Goal: Communication & Community: Share content

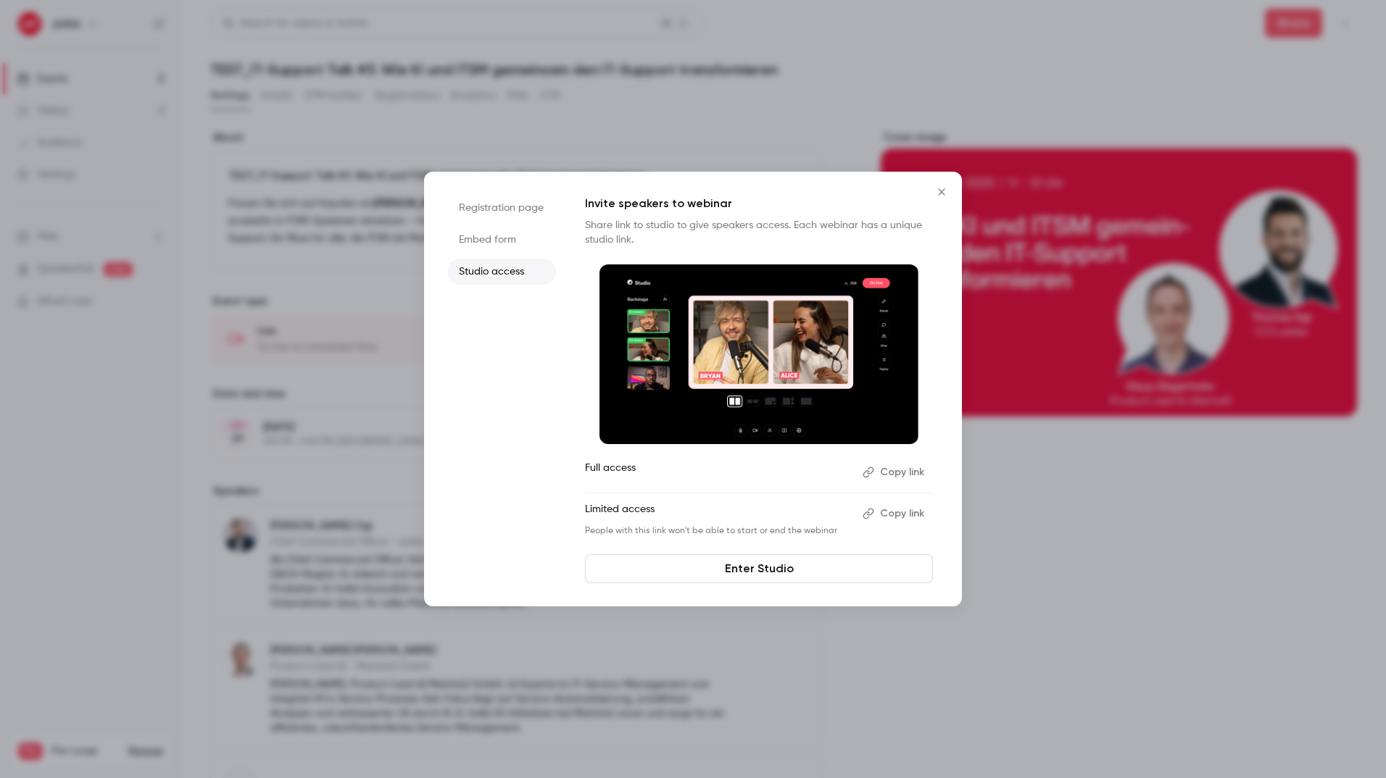
click at [929, 188] on button "Close" at bounding box center [941, 192] width 29 height 29
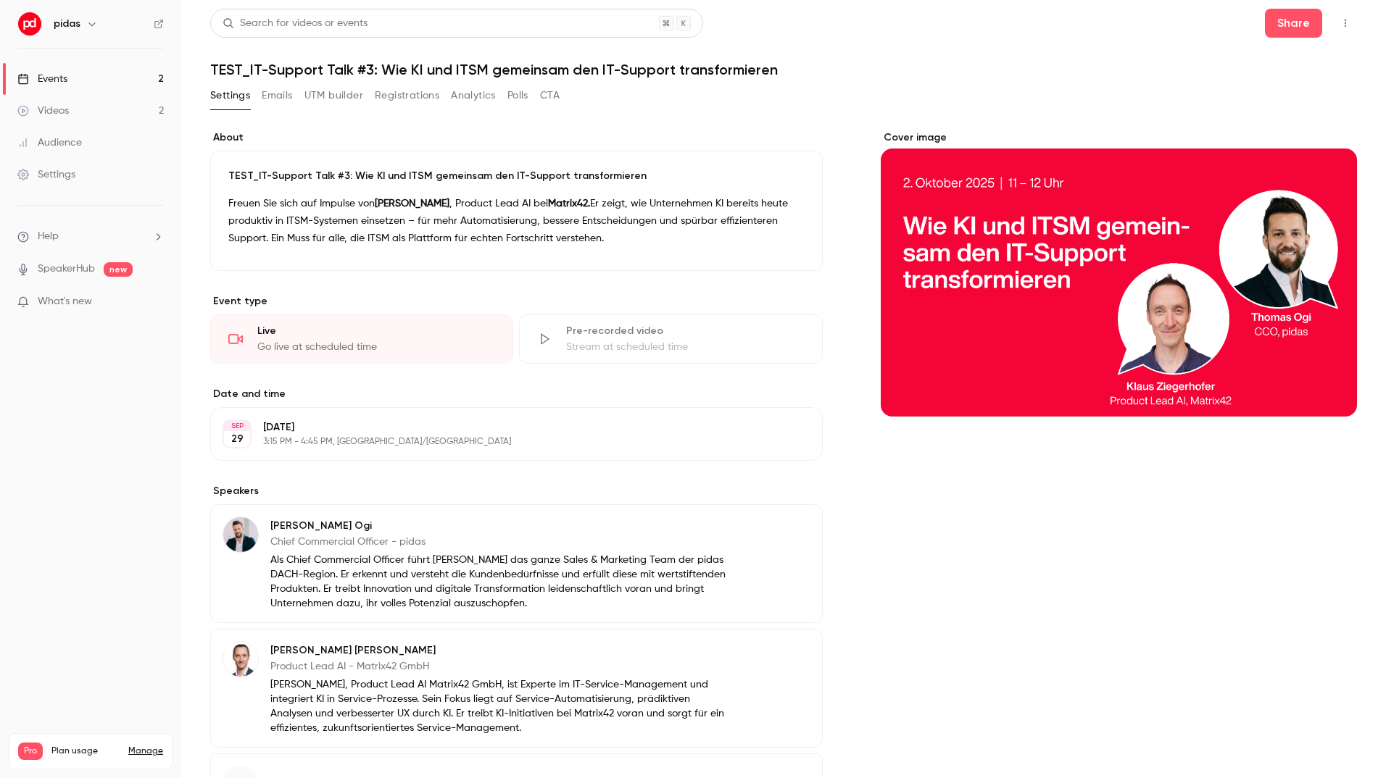
click at [56, 84] on div "Events" at bounding box center [42, 79] width 50 height 14
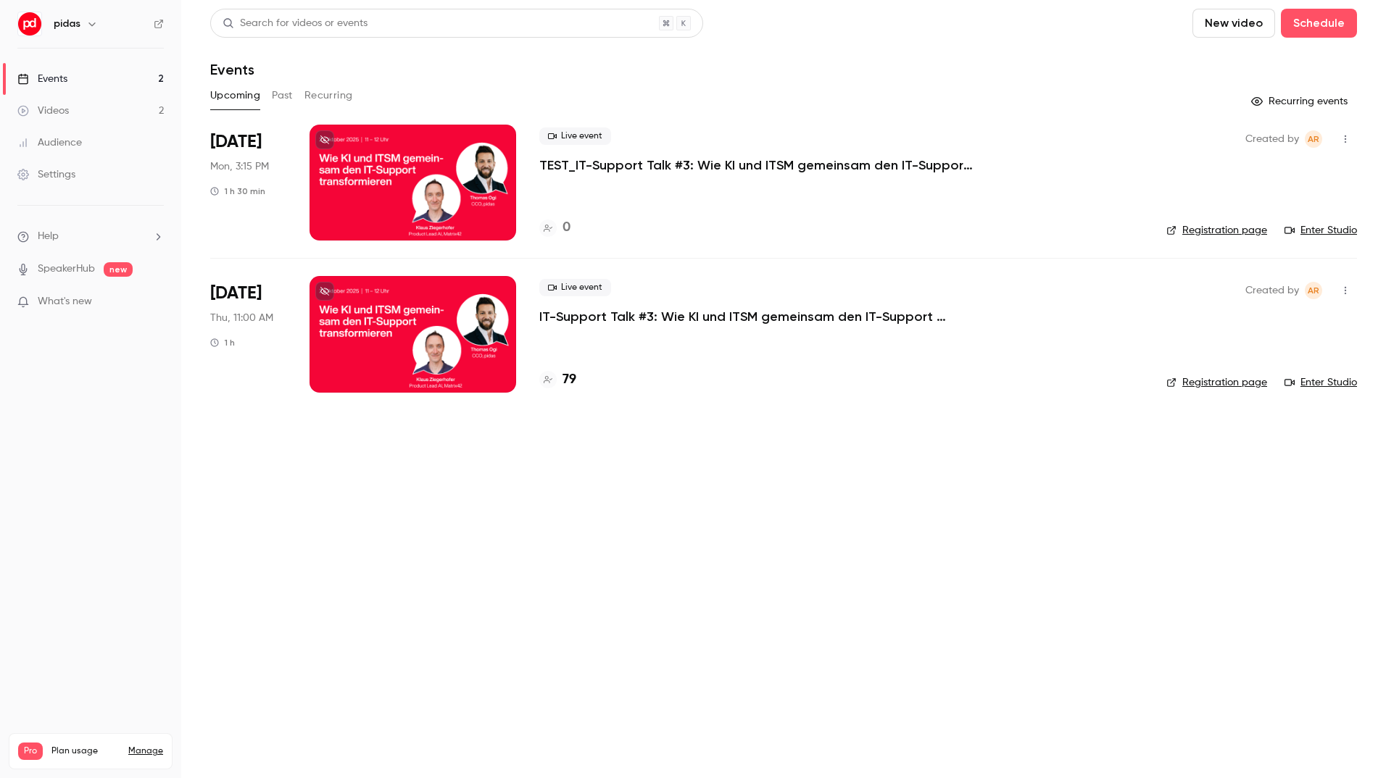
click at [578, 317] on p "IT-Support Talk #3: Wie KI und ITSM gemeinsam den IT-Support transformieren" at bounding box center [756, 316] width 435 height 17
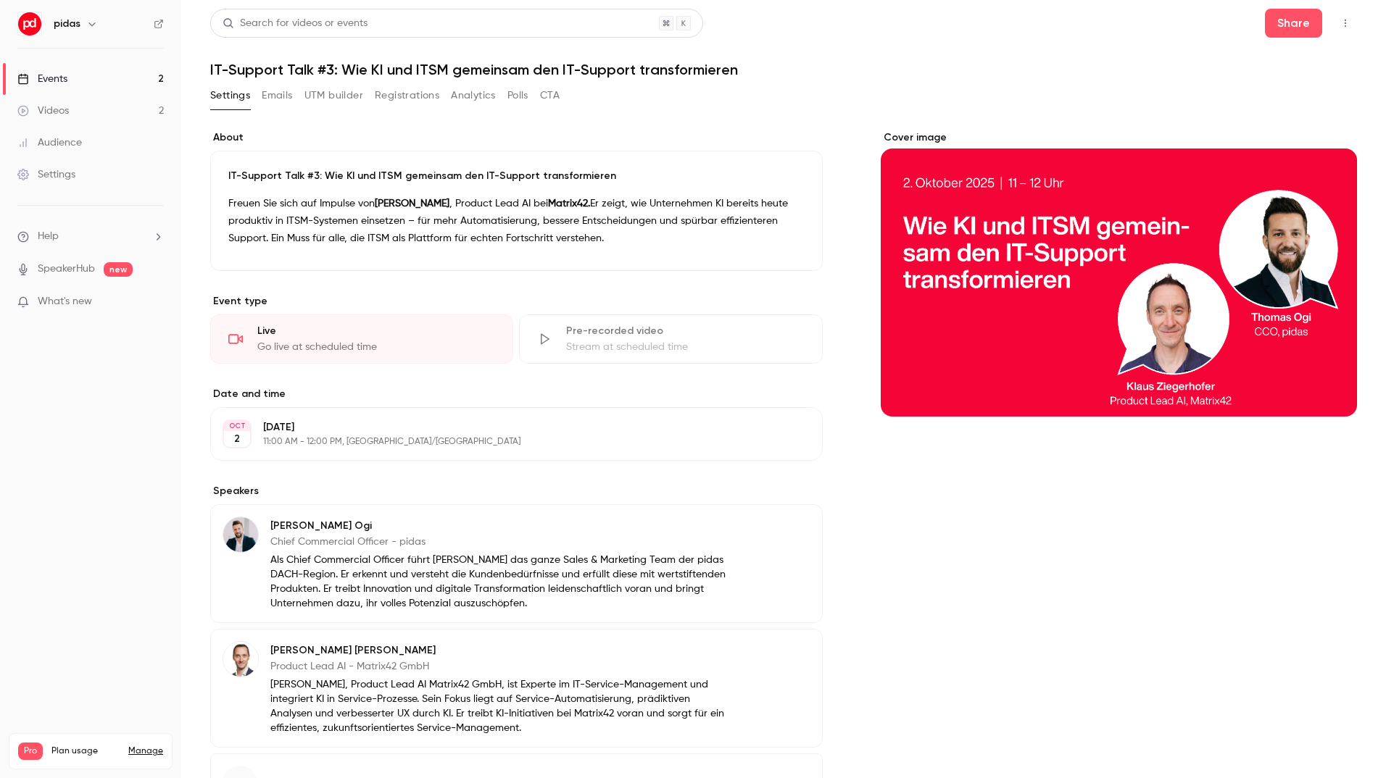
click at [1339, 24] on icon "button" at bounding box center [1345, 23] width 12 height 10
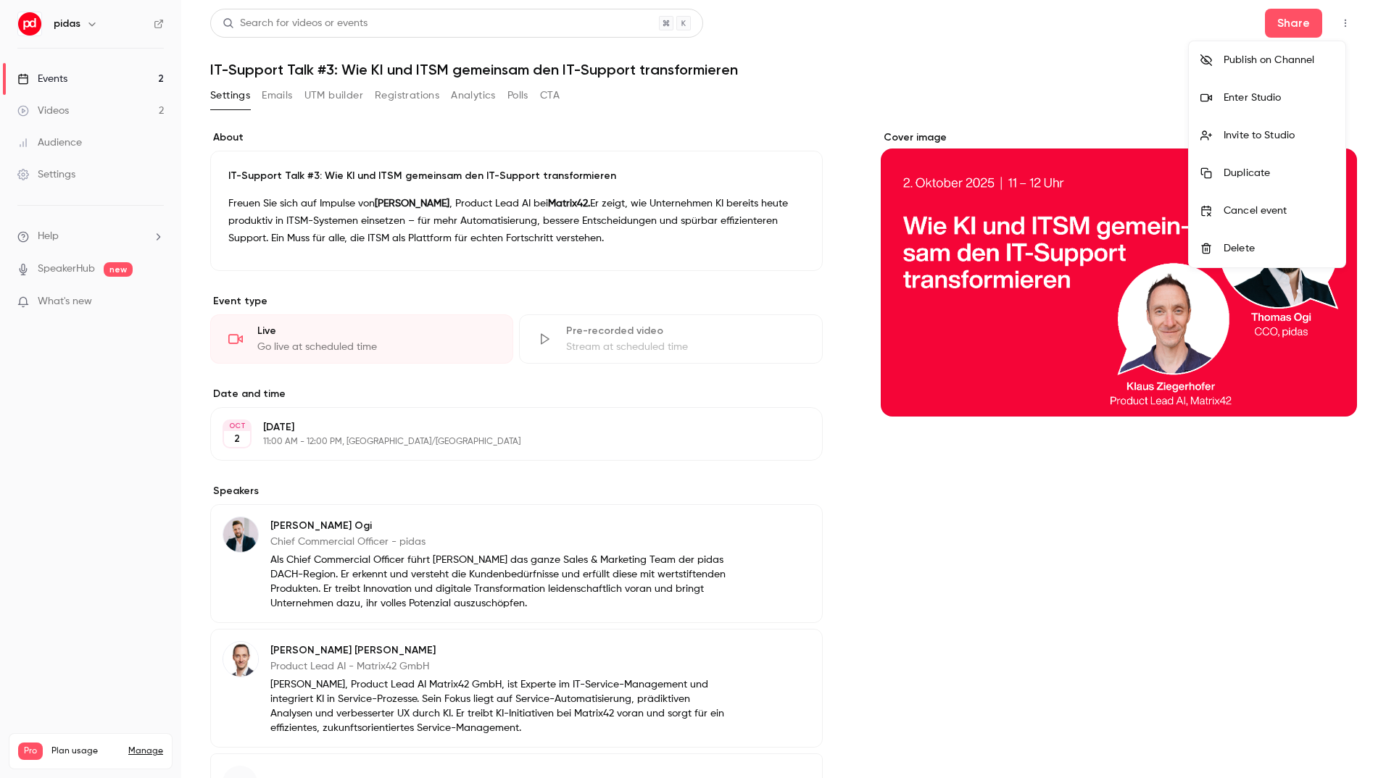
click at [1270, 96] on div "Enter Studio" at bounding box center [1278, 98] width 110 height 14
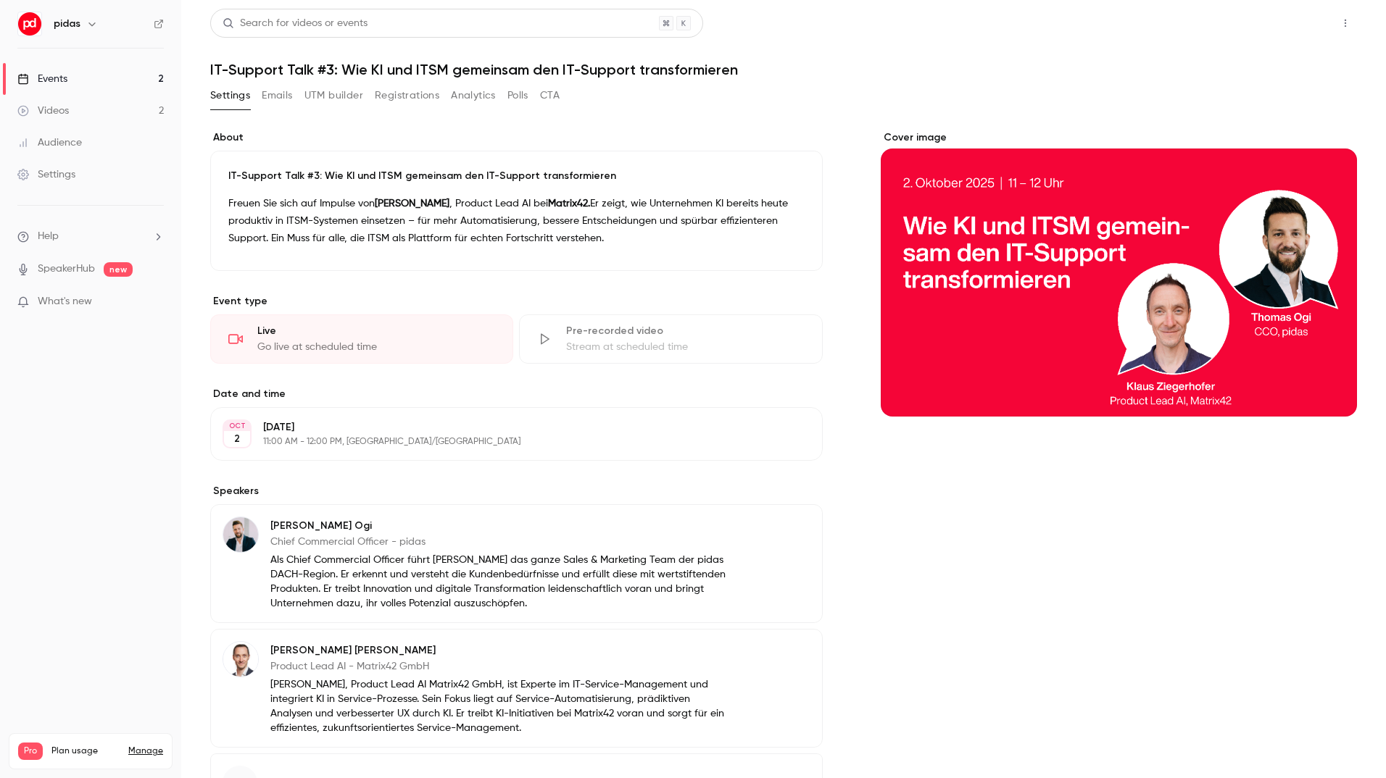
click at [1295, 24] on button "Share" at bounding box center [1293, 23] width 57 height 29
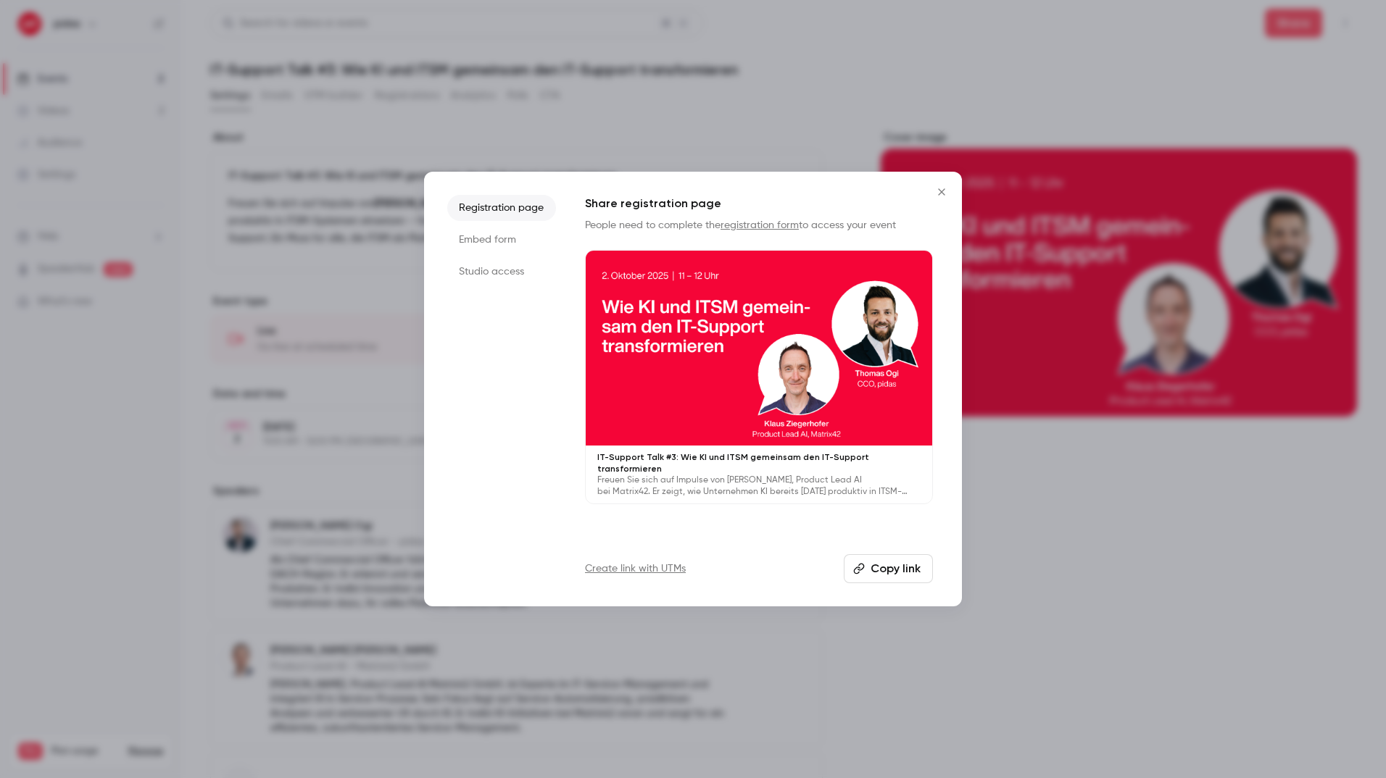
click at [505, 272] on li "Studio access" at bounding box center [501, 272] width 109 height 26
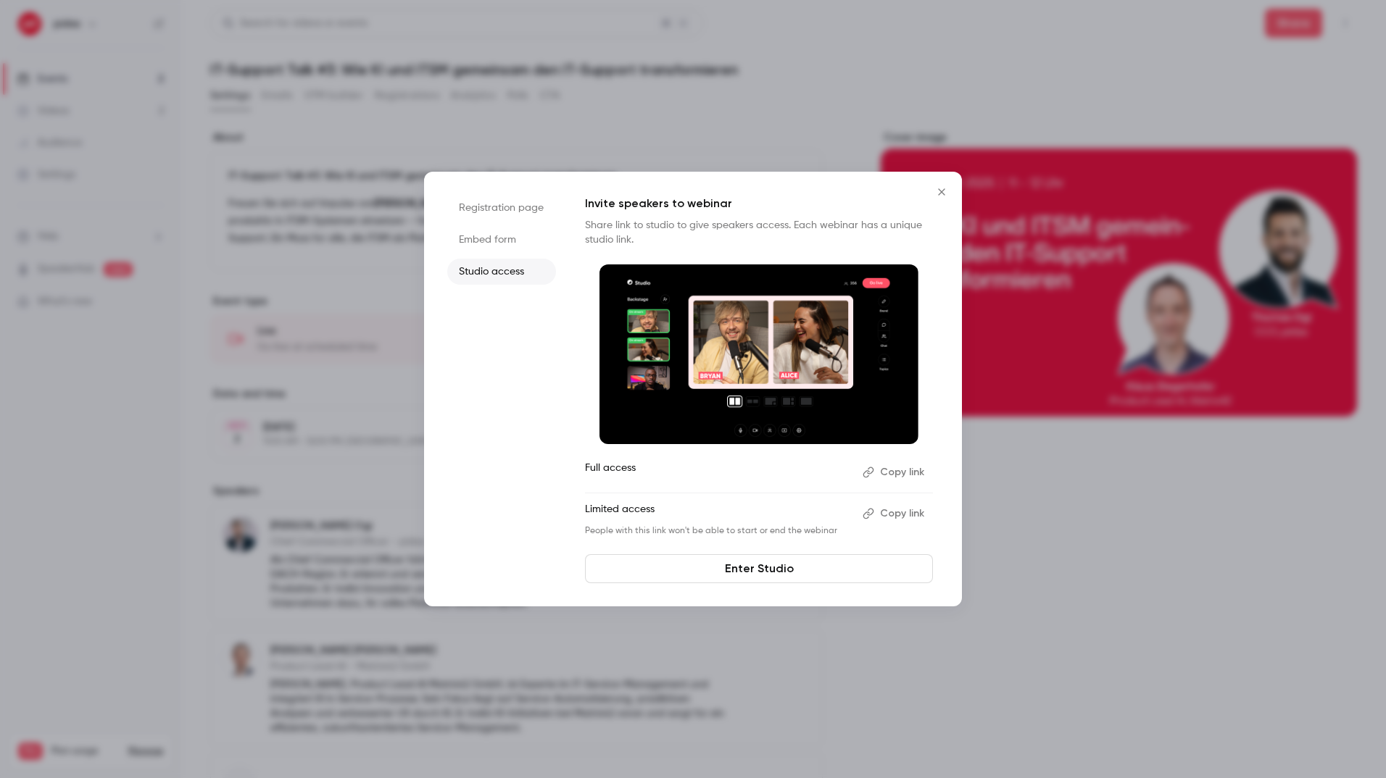
click at [909, 471] on button "Copy link" at bounding box center [895, 472] width 76 height 23
click at [943, 191] on icon "Close" at bounding box center [941, 192] width 17 height 12
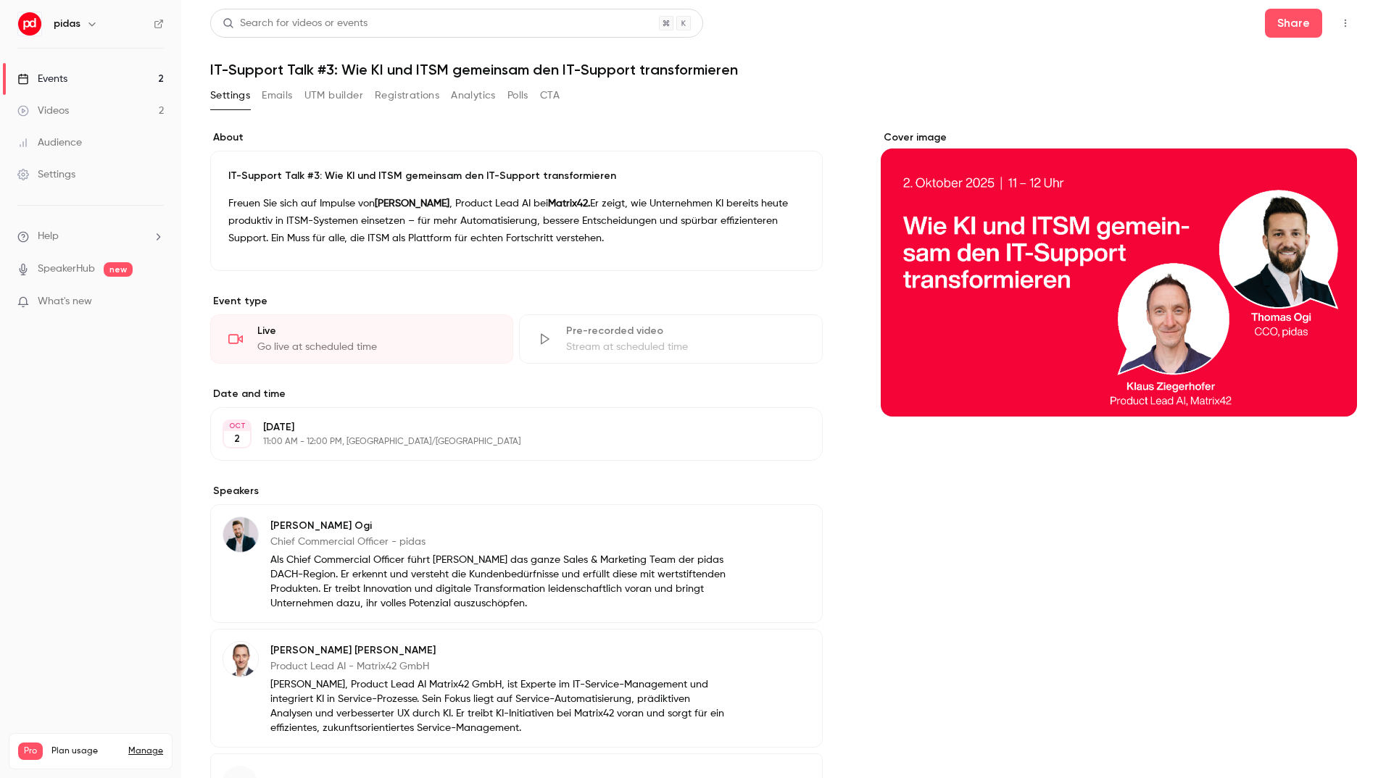
click at [1216, 228] on div "Cover image" at bounding box center [1118, 273] width 476 height 286
click at [0, 0] on input "Cover image" at bounding box center [0, 0] width 0 height 0
click at [1339, 27] on icon "button" at bounding box center [1345, 23] width 12 height 10
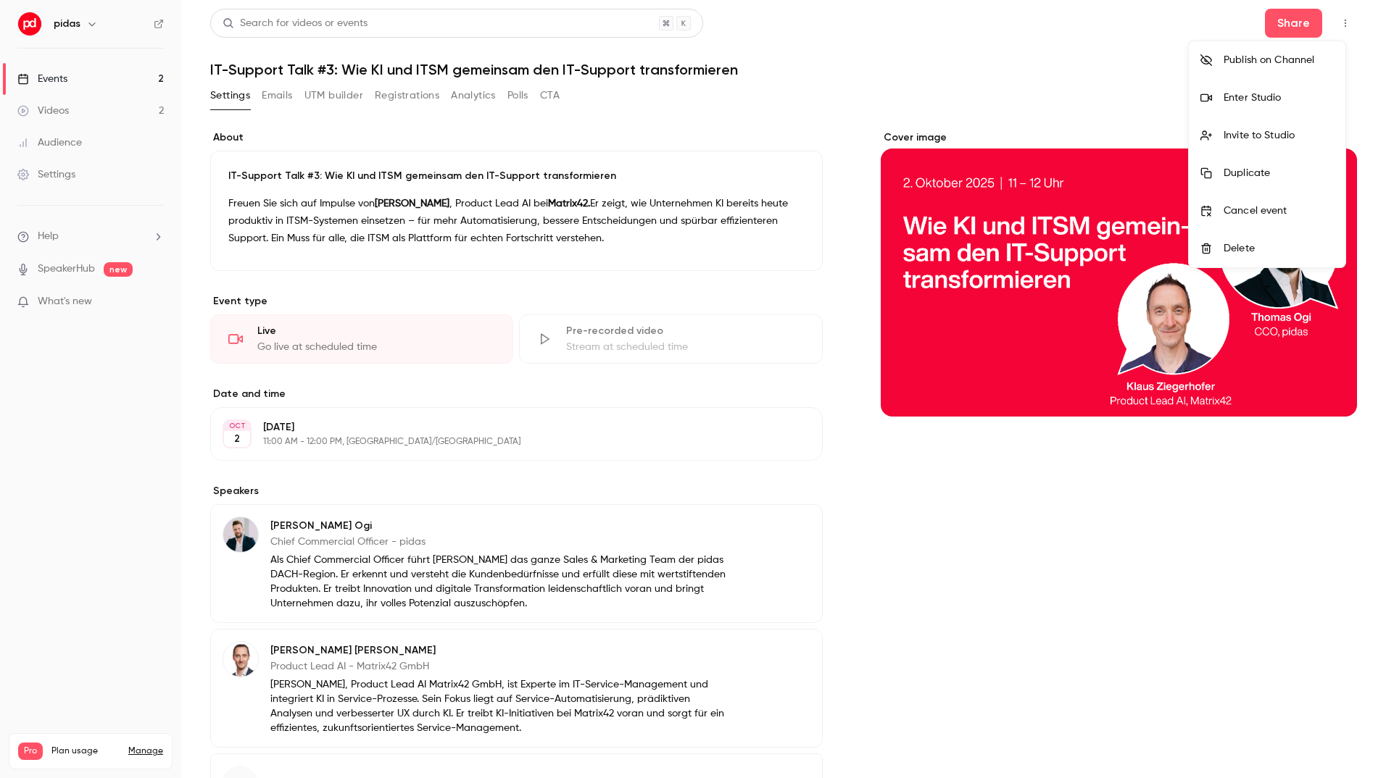
click at [1277, 104] on div "Enter Studio" at bounding box center [1278, 98] width 110 height 14
